Goal: Task Accomplishment & Management: Manage account settings

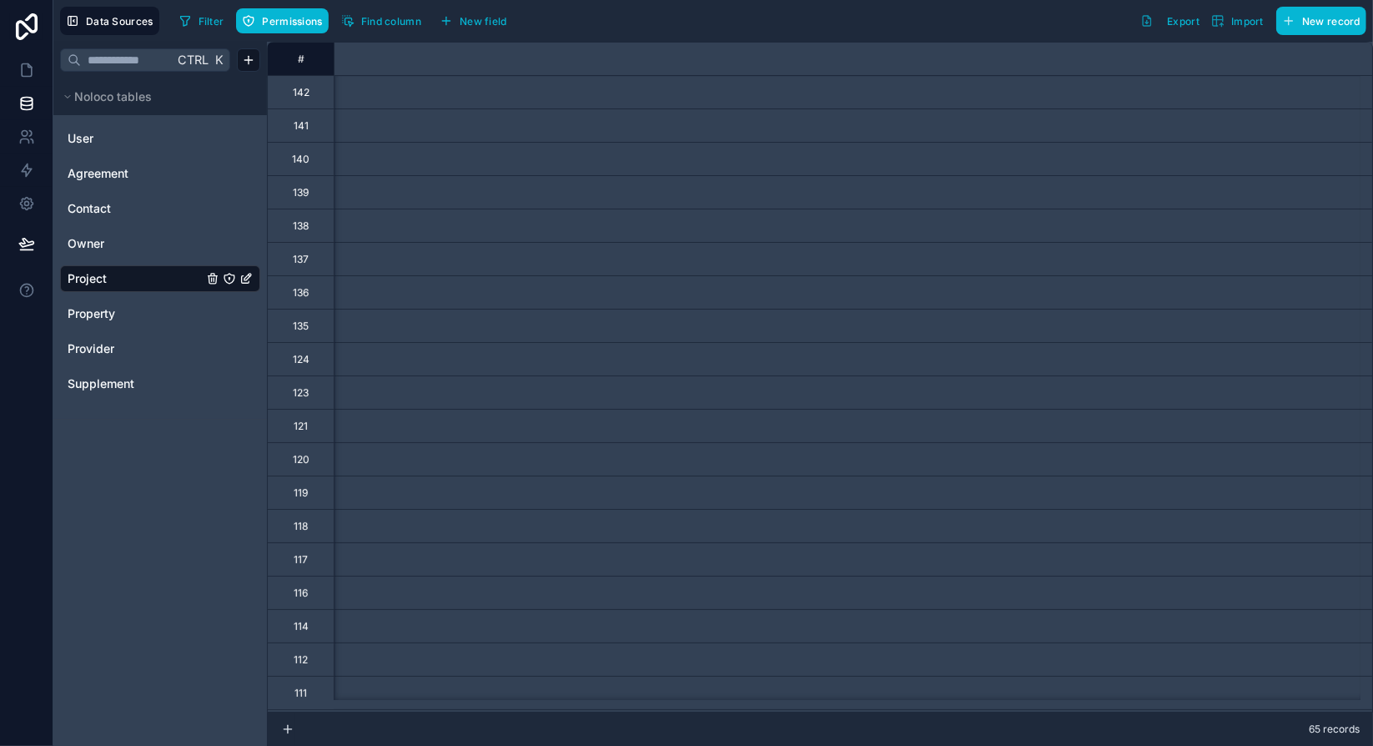
scroll to position [0, 5145]
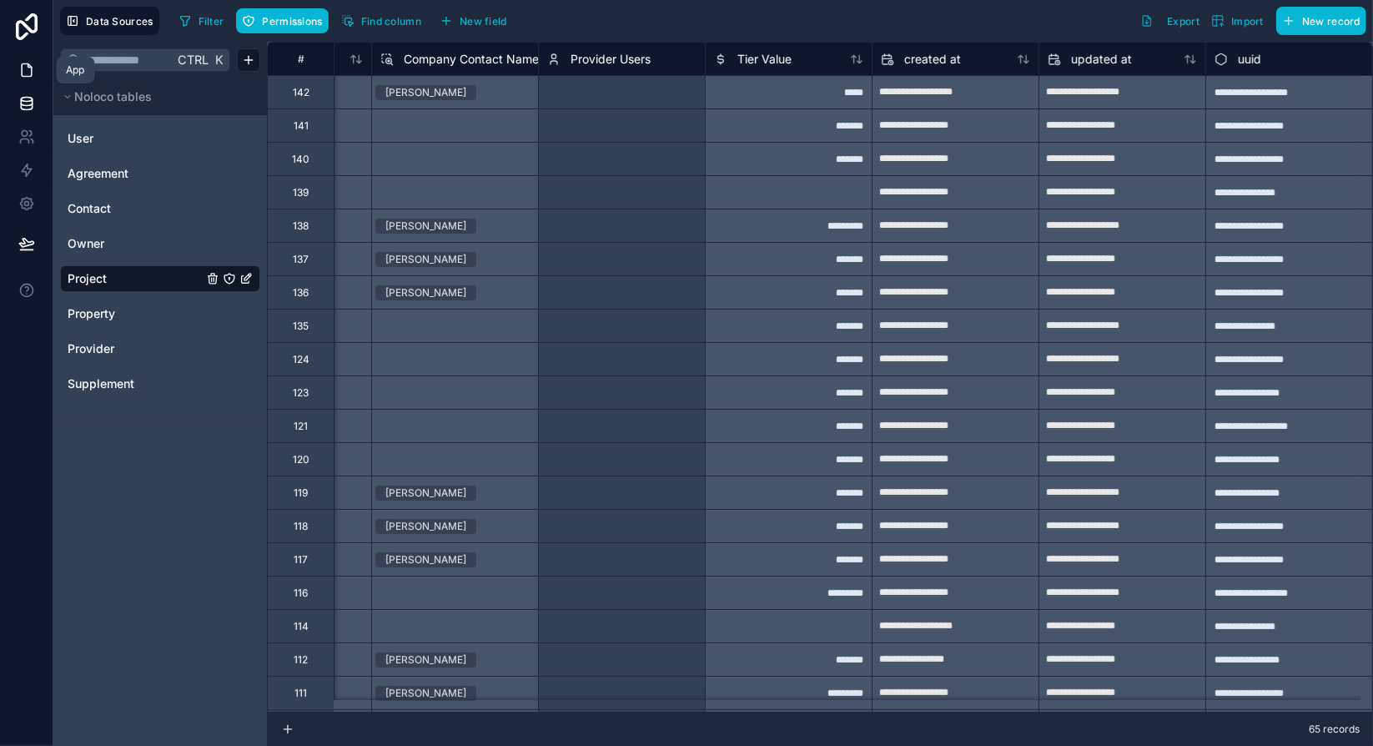
click at [30, 67] on icon at bounding box center [27, 70] width 10 height 13
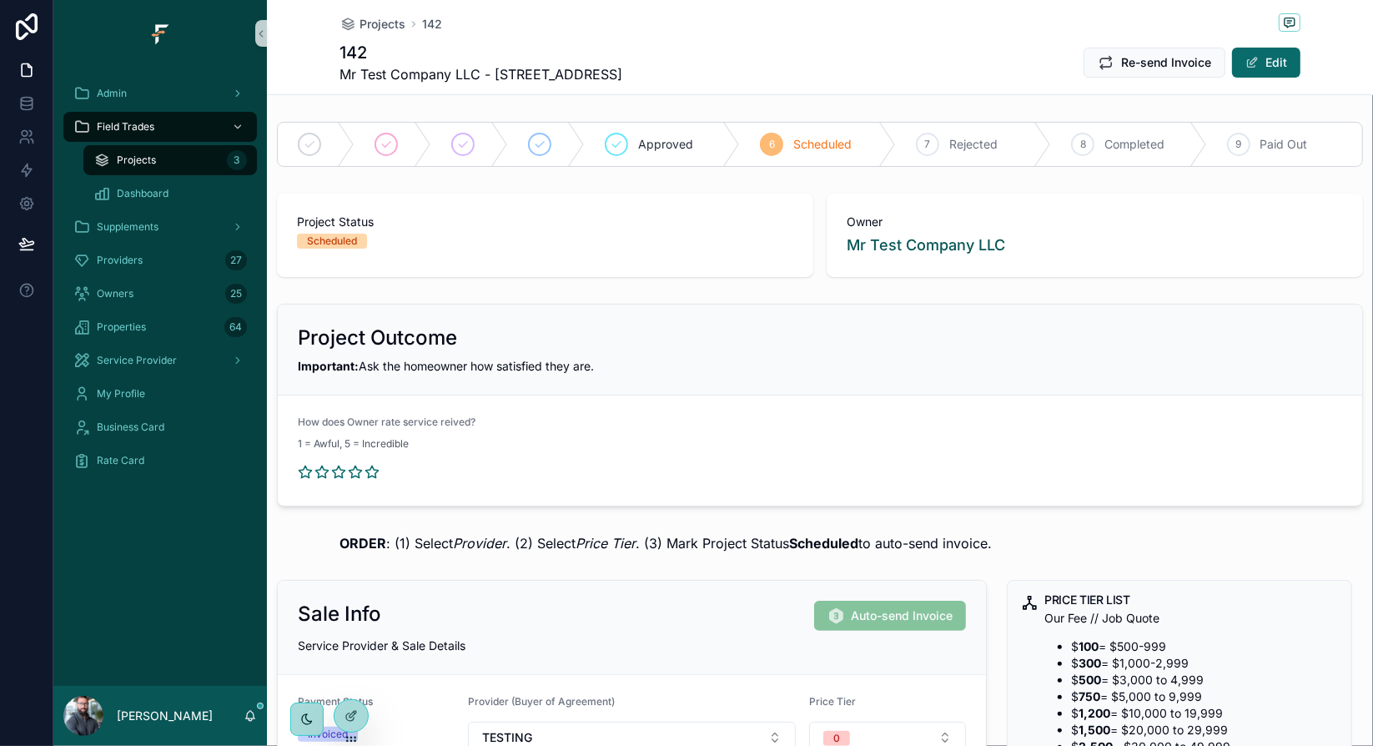
click at [785, 53] on div "142 Mr Test Company LLC - 5000 Red Maple Lane Re-send Invoice Edit" at bounding box center [819, 62] width 961 height 43
click at [390, 27] on span "Projects" at bounding box center [382, 24] width 46 height 17
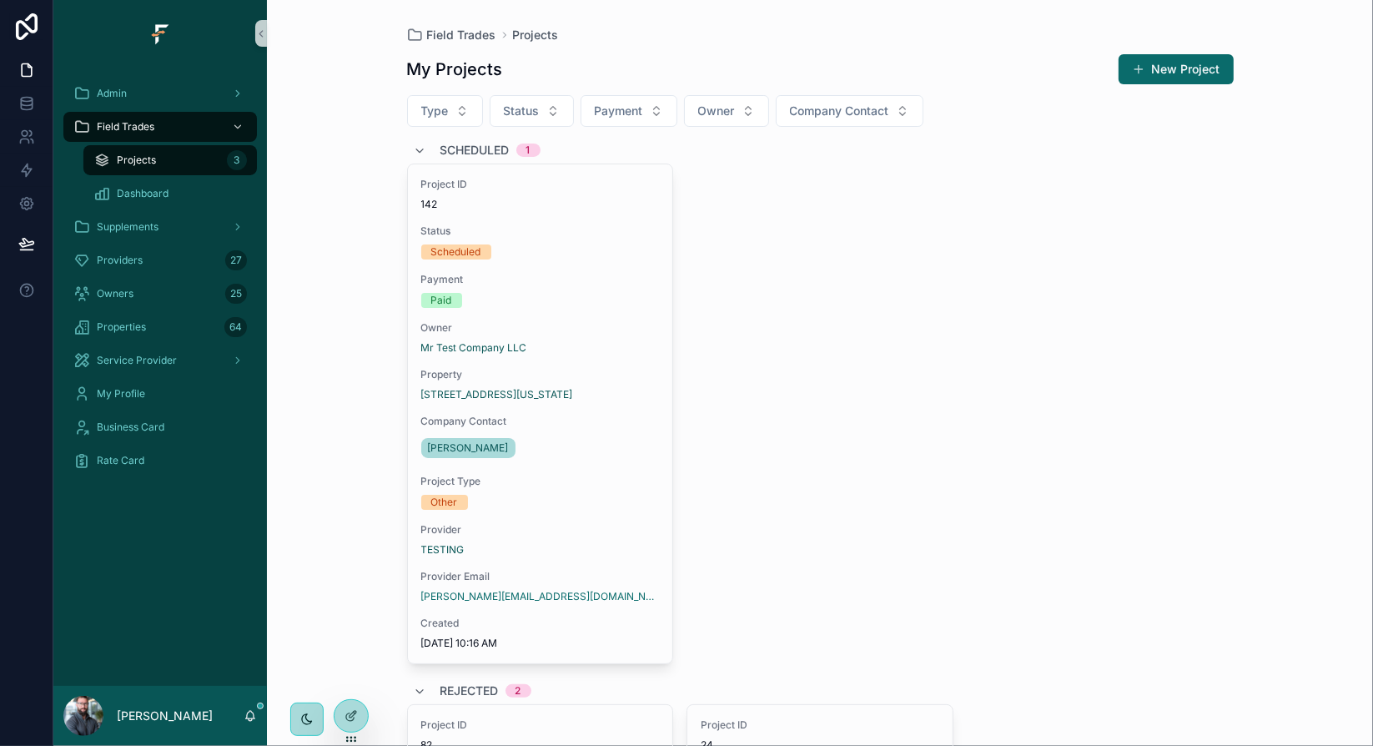
click at [767, 321] on div "Project ID 142 Status Scheduled Payment Paid Owner Mr Test Company LLC Property…" at bounding box center [820, 413] width 826 height 500
